Goal: Check status

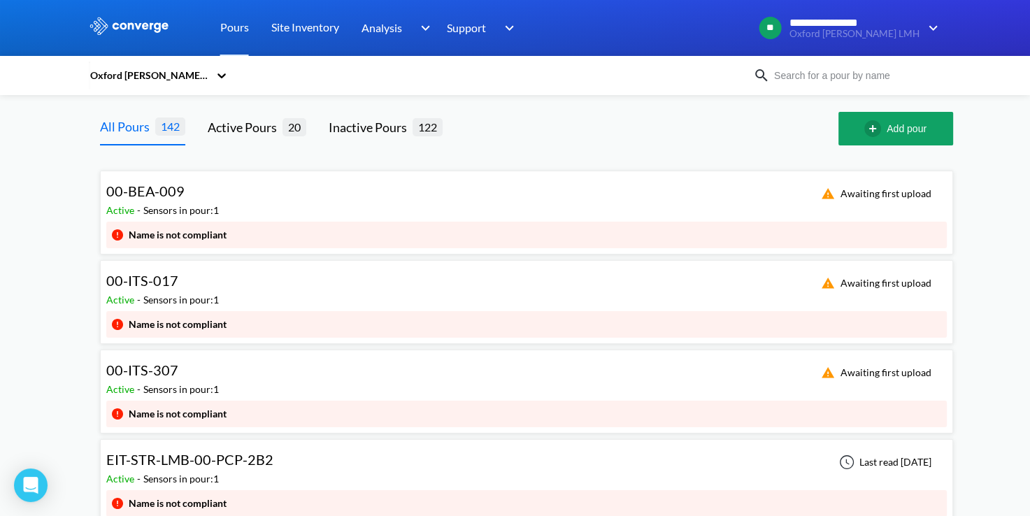
click at [817, 91] on div "Oxford [PERSON_NAME] LMH" at bounding box center [515, 75] width 853 height 32
click at [826, 71] on input at bounding box center [854, 75] width 169 height 15
paste input "ITS-307"
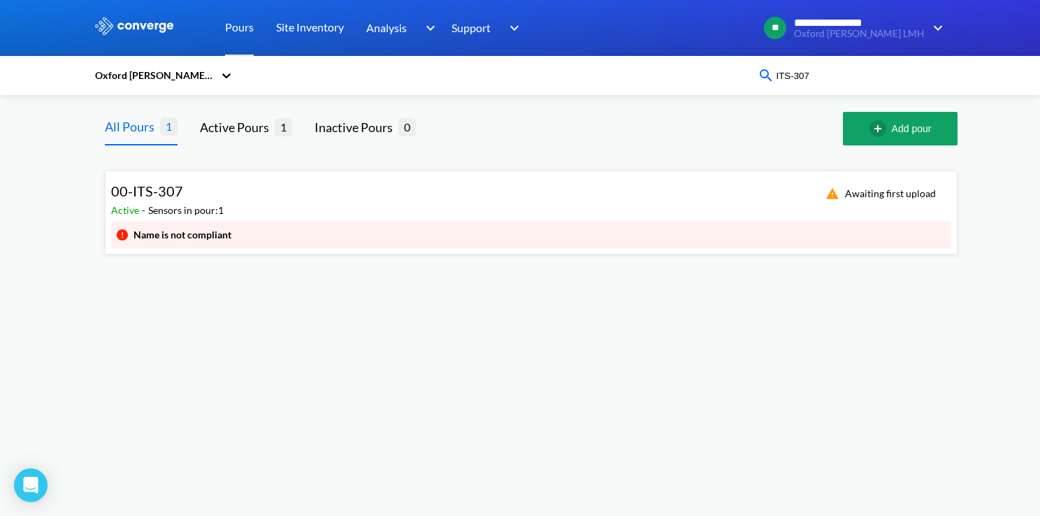
type input "ITS-307"
click at [487, 203] on div "00-ITS-307 Active - Sensors in pour: 1 Awaiting first upload" at bounding box center [531, 199] width 840 height 45
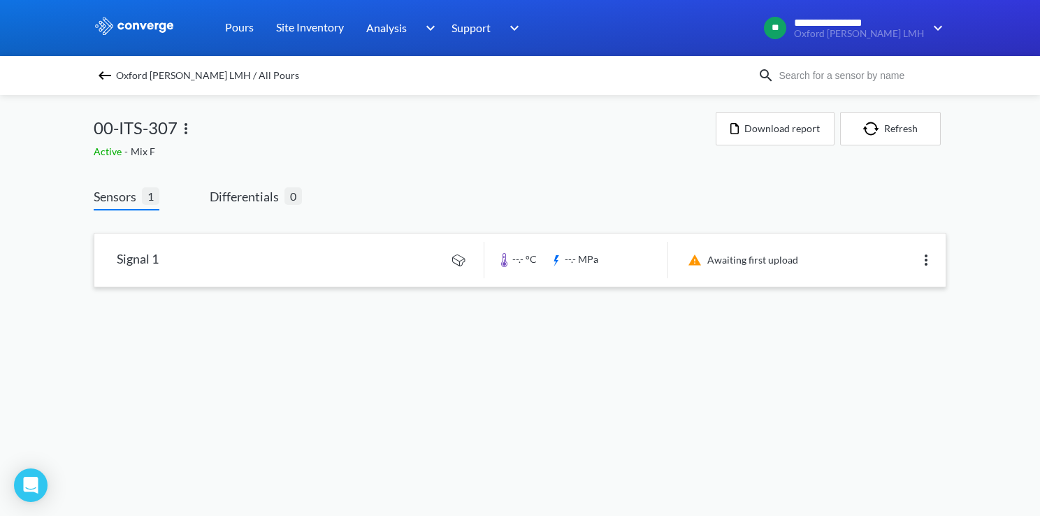
click at [358, 252] on link at bounding box center [520, 260] width 852 height 53
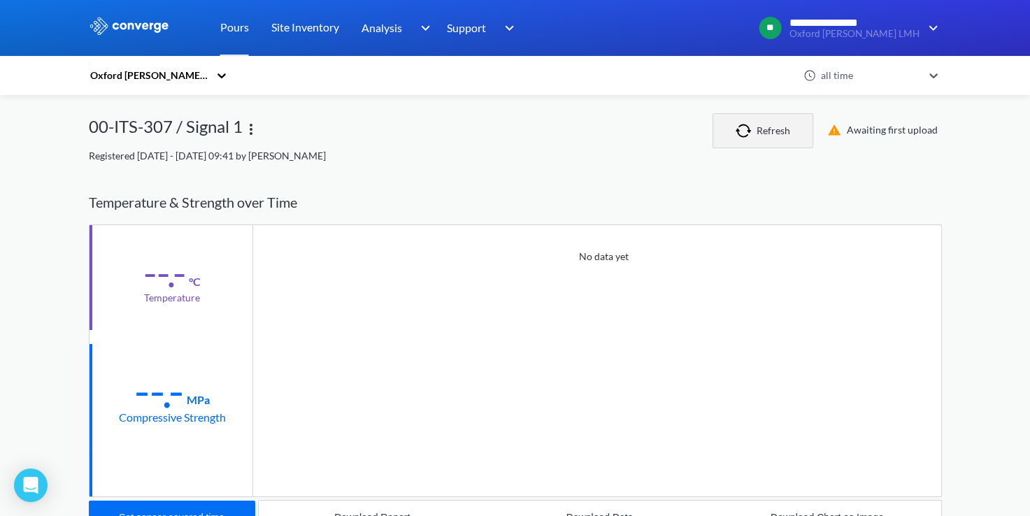
click at [775, 138] on button "Refresh" at bounding box center [762, 130] width 101 height 35
click at [136, 31] on img at bounding box center [129, 26] width 81 height 18
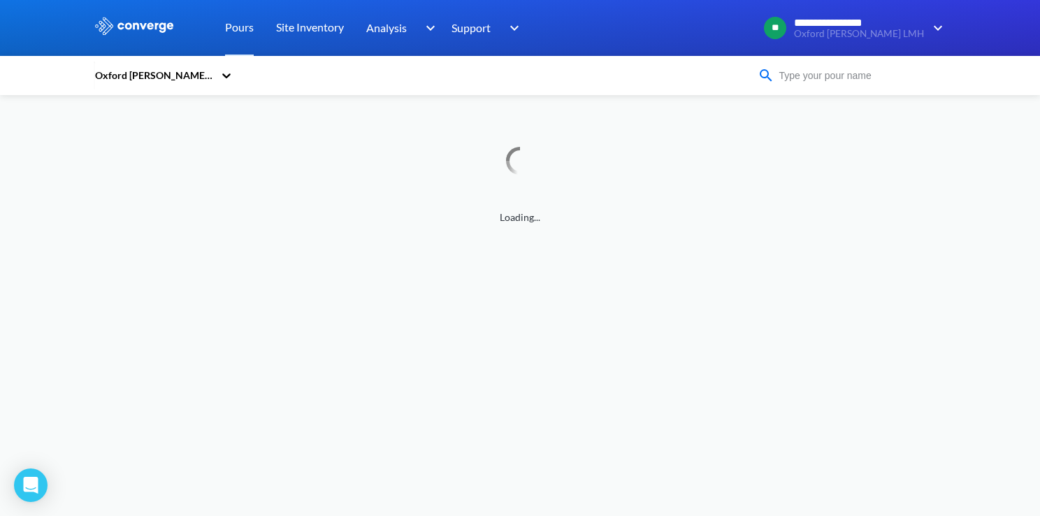
click at [845, 78] on input at bounding box center [859, 75] width 169 height 15
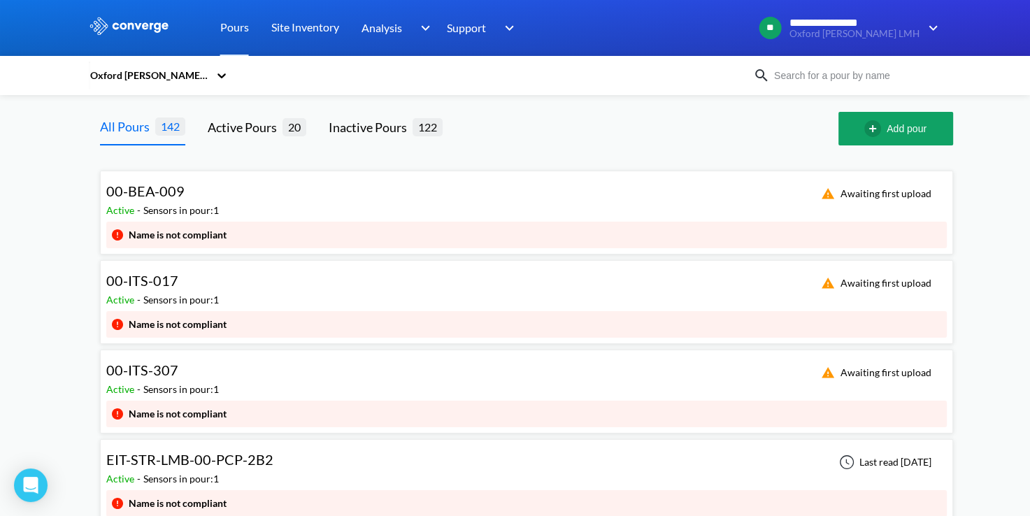
click at [594, 117] on div at bounding box center [651, 129] width 373 height 34
click at [226, 294] on div "00-ITS-017 Active - Sensors in pour: 1 Awaiting first upload" at bounding box center [526, 288] width 840 height 45
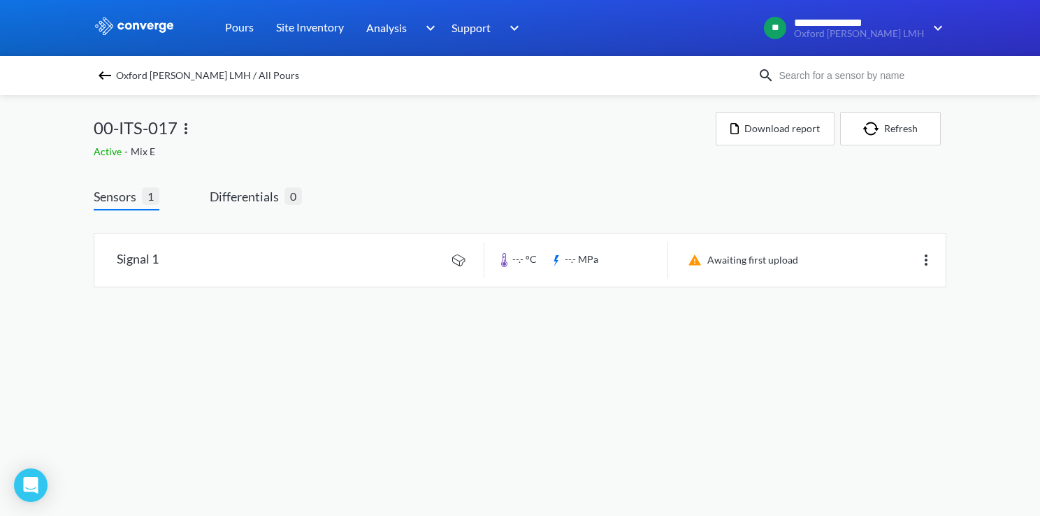
click at [102, 74] on img at bounding box center [104, 75] width 17 height 17
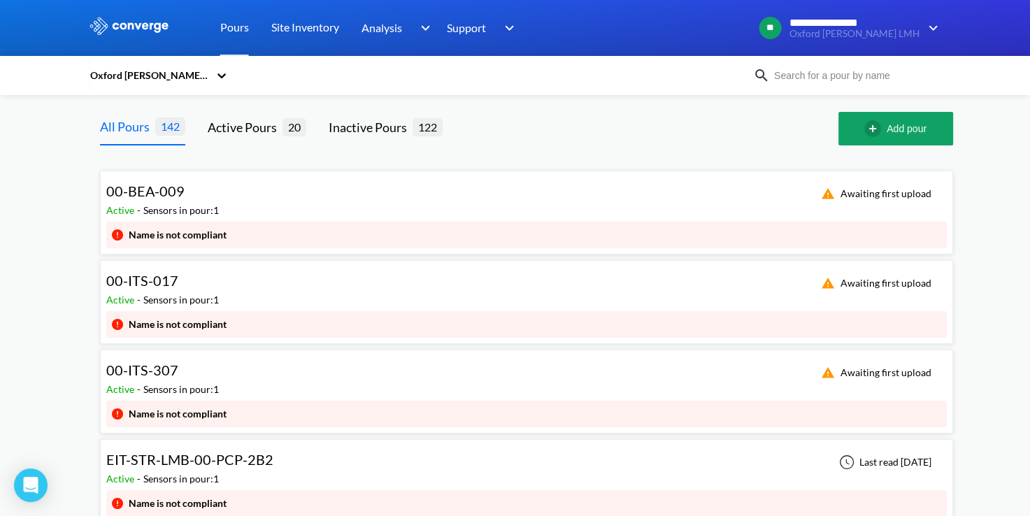
click at [237, 385] on div "00-ITS-307 Active - Sensors in pour: 1 Awaiting first upload" at bounding box center [526, 378] width 840 height 45
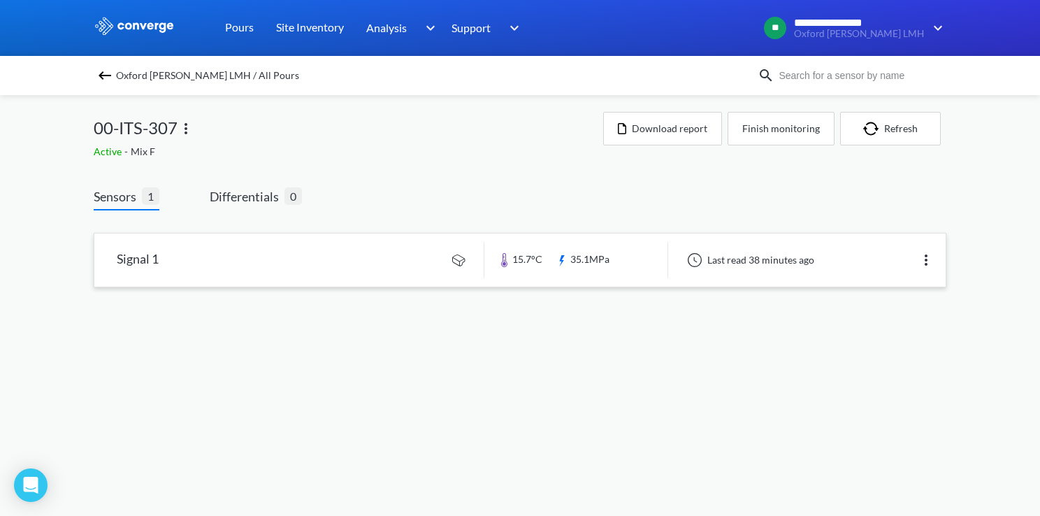
click at [303, 268] on link at bounding box center [520, 260] width 852 height 53
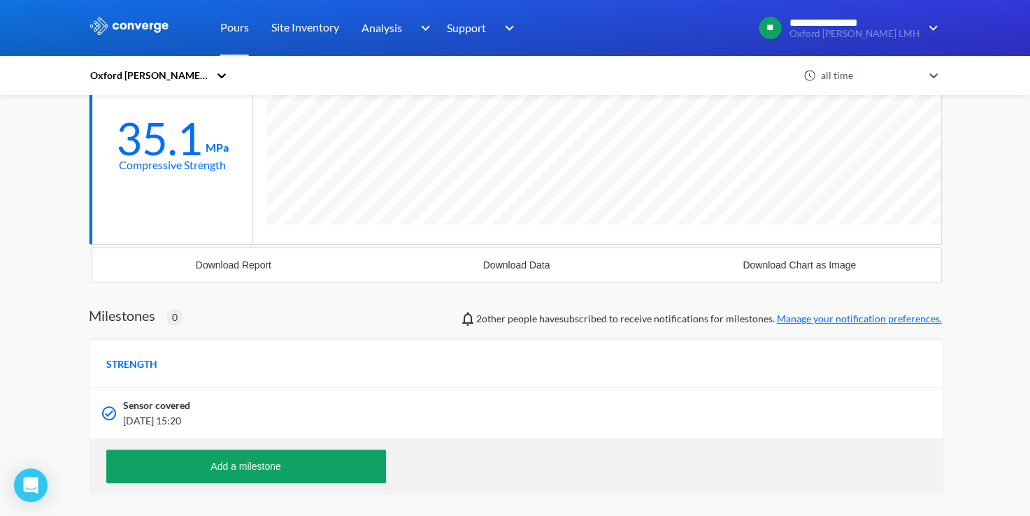
scroll to position [280, 0]
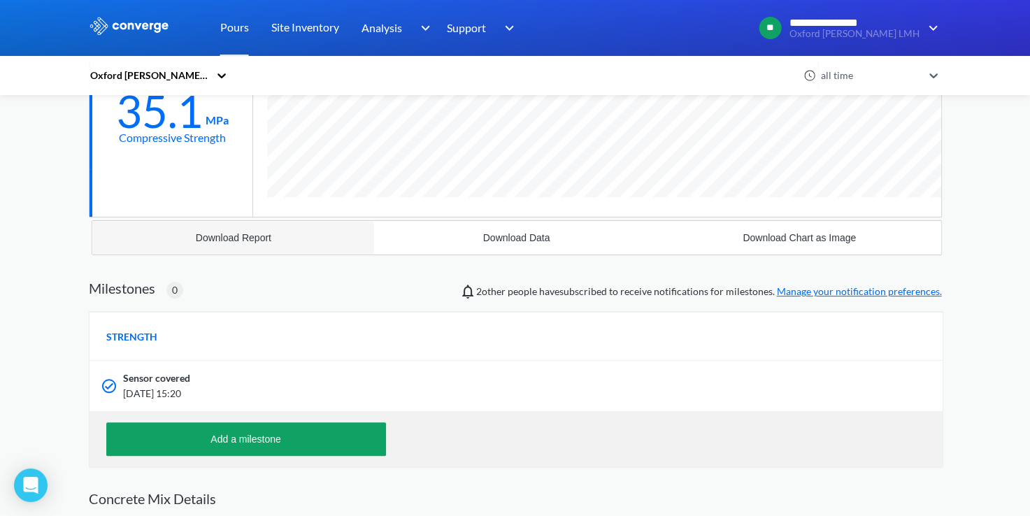
click at [245, 240] on div "Download Report" at bounding box center [234, 237] width 76 height 11
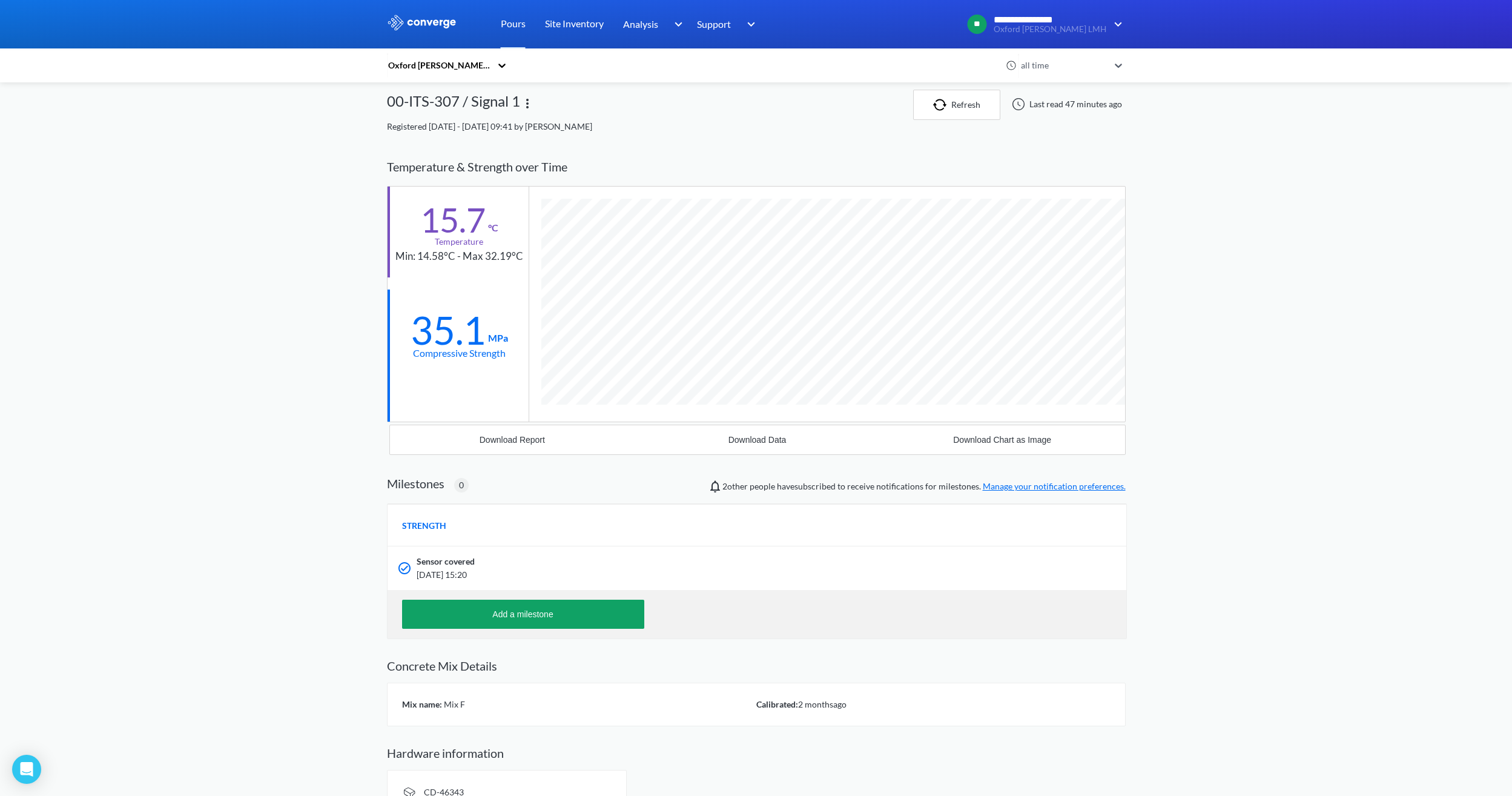
scroll to position [0, 0]
